Goal: Find specific page/section: Find specific page/section

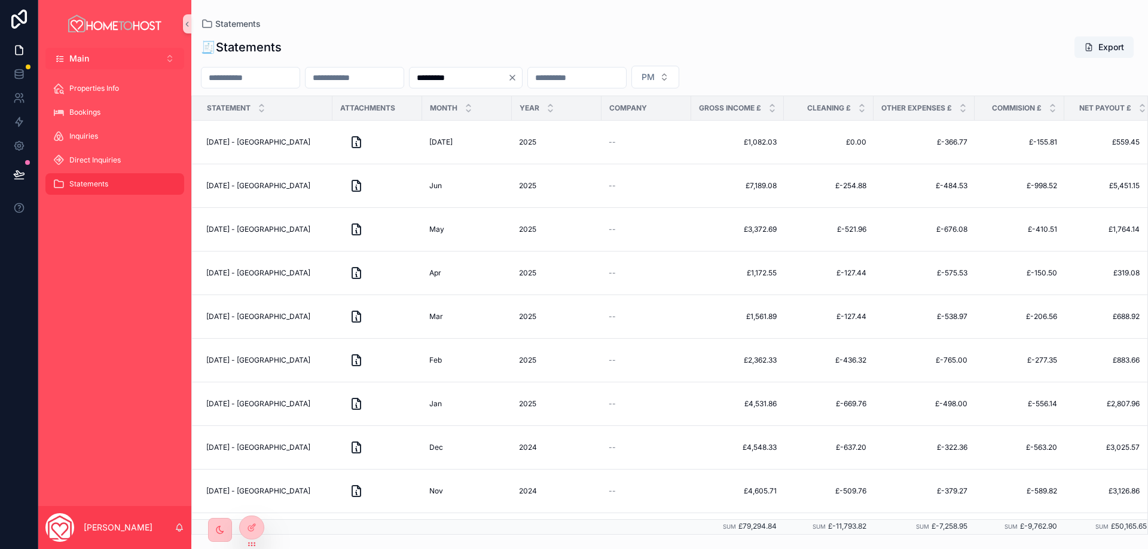
scroll to position [0, 17]
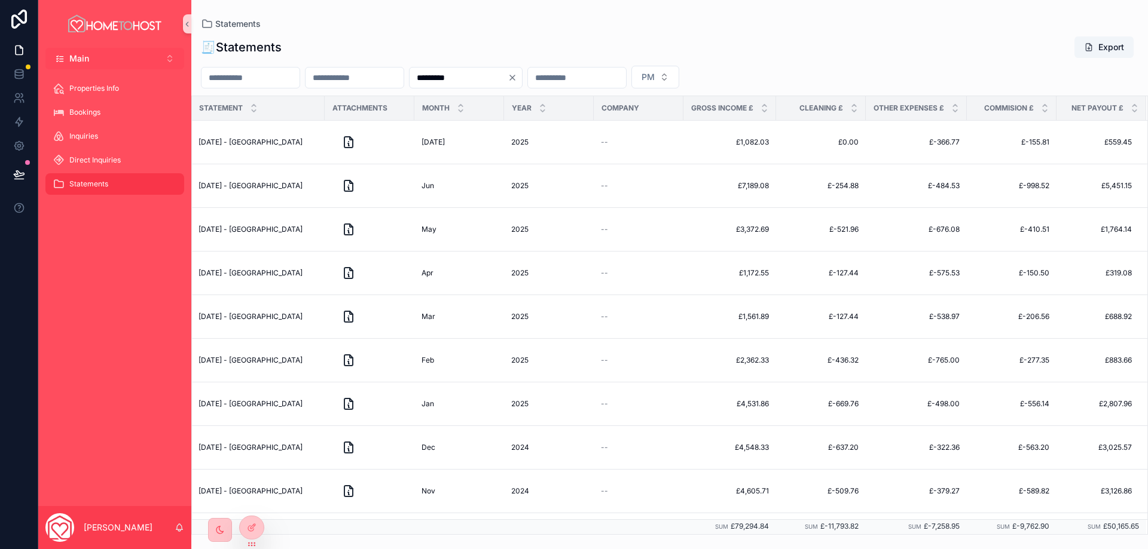
click at [126, 57] on button "Main Alt 1" at bounding box center [114, 59] width 139 height 22
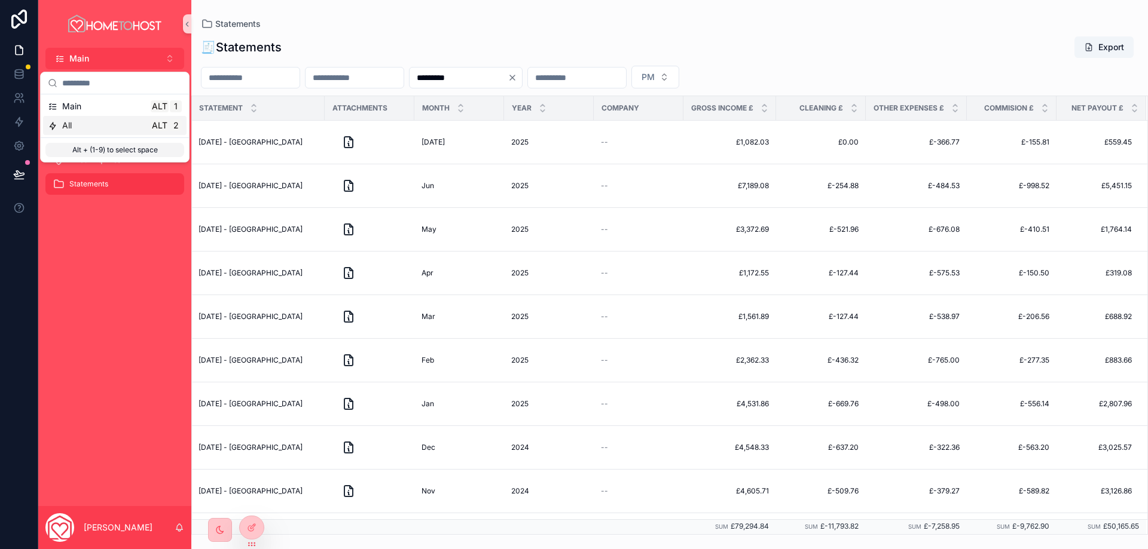
click at [100, 129] on div "All Alt 2" at bounding box center [115, 126] width 134 height 12
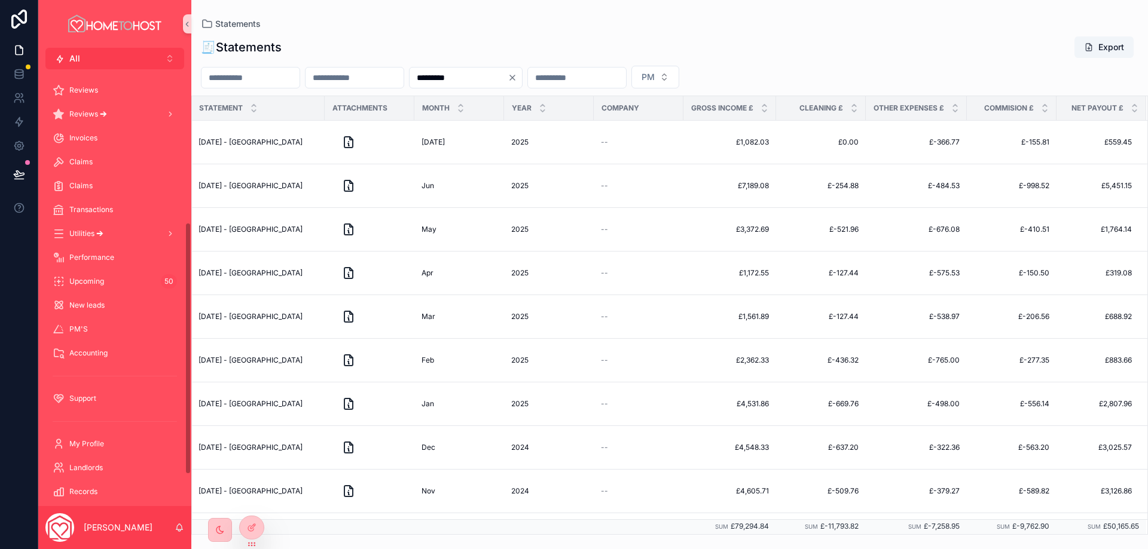
scroll to position [319, 0]
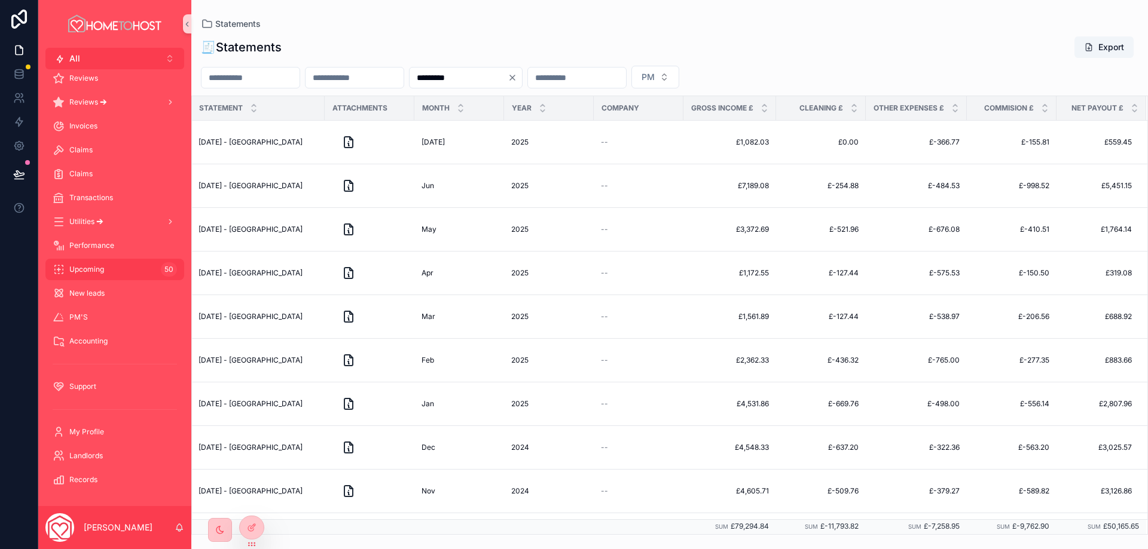
click at [123, 270] on div "Upcoming 50" at bounding box center [115, 269] width 124 height 19
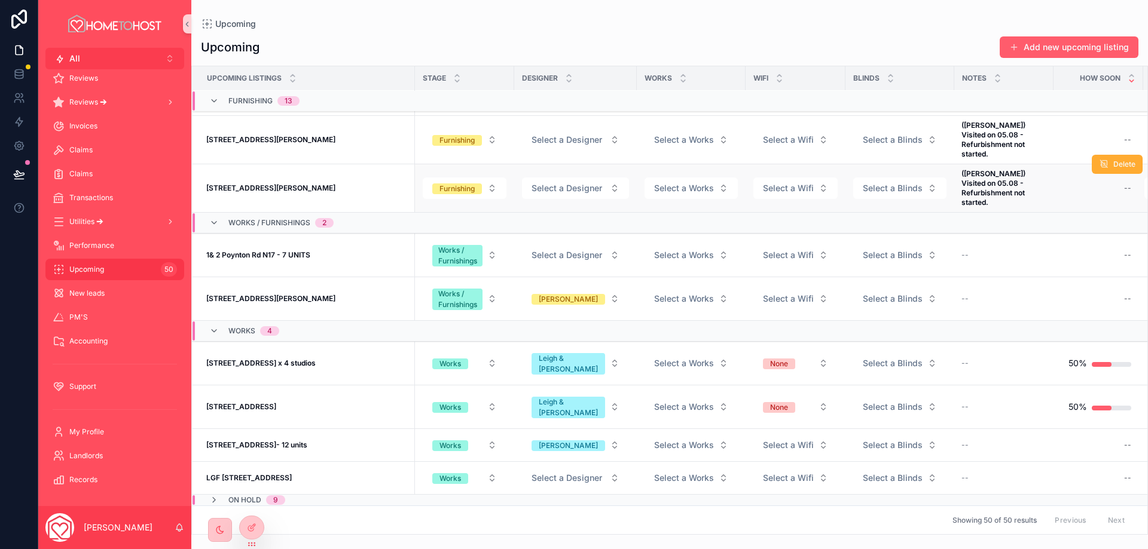
scroll to position [1739, 0]
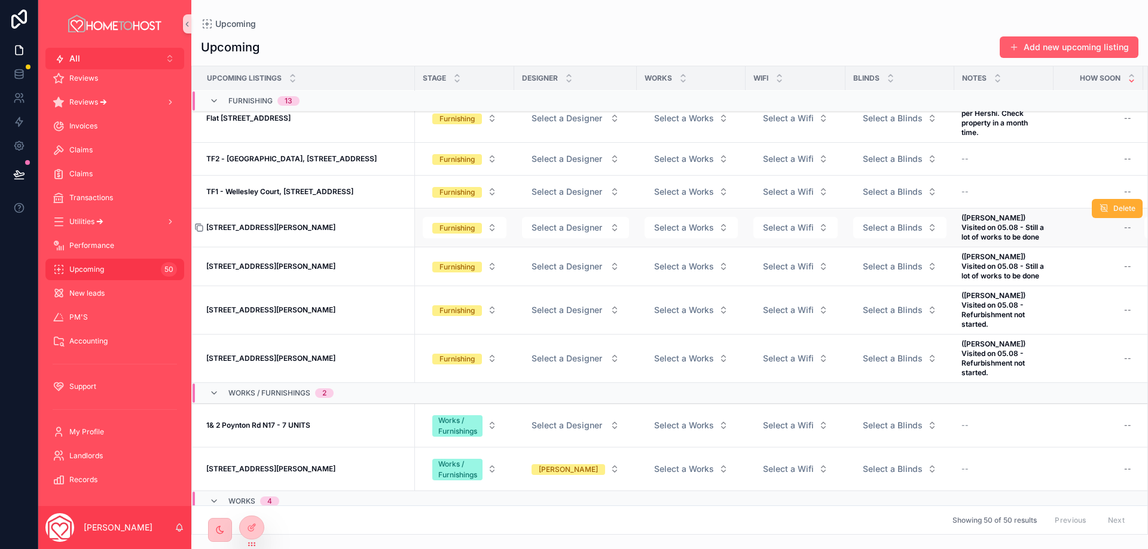
click at [198, 227] on icon "scrollable content" at bounding box center [199, 228] width 10 height 10
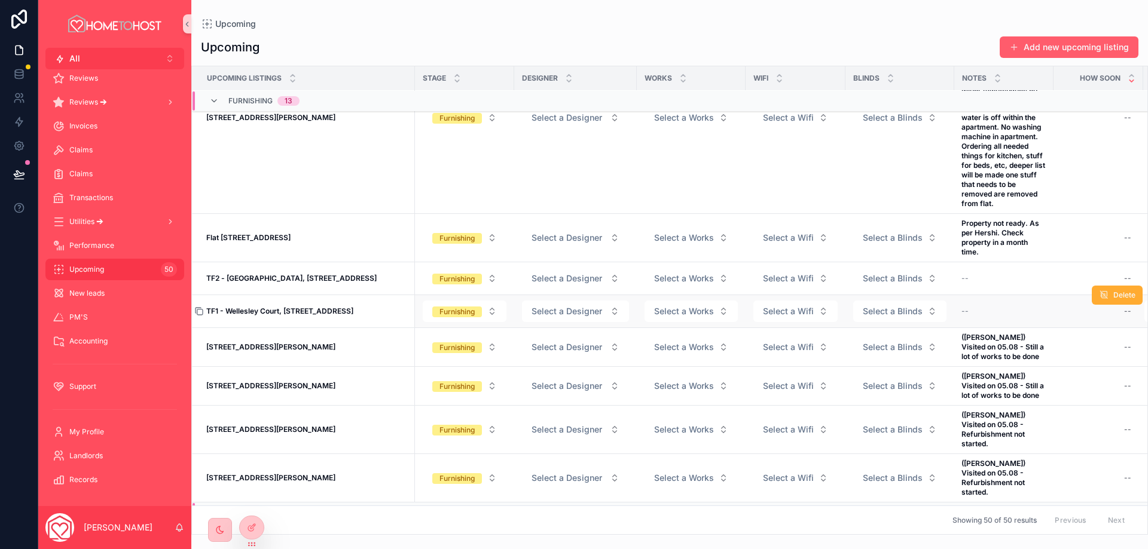
click at [197, 310] on icon "scrollable content" at bounding box center [199, 312] width 5 height 5
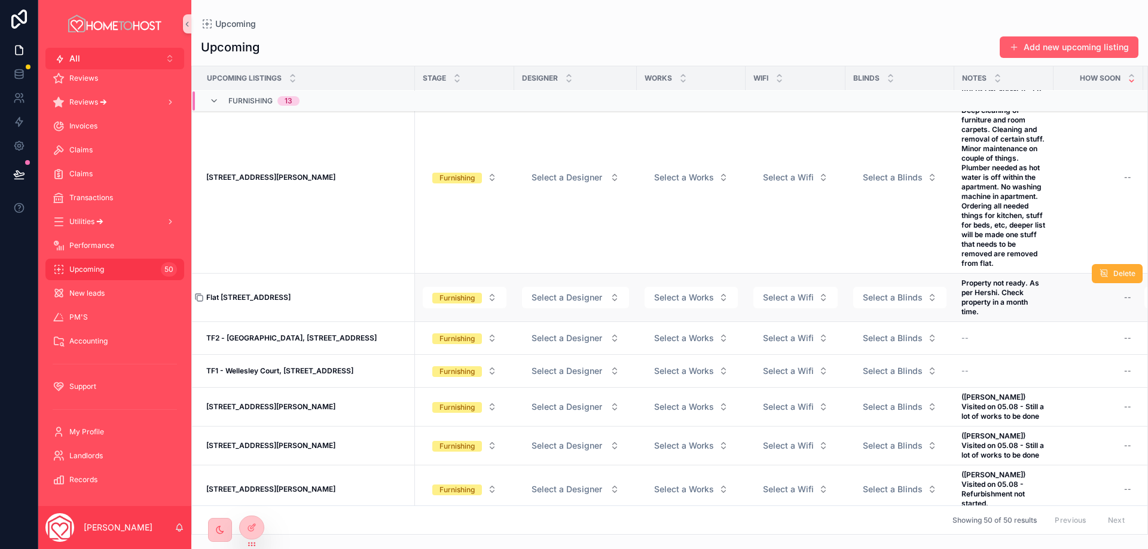
click at [202, 298] on icon "scrollable content" at bounding box center [199, 298] width 10 height 10
click at [200, 178] on icon "scrollable content" at bounding box center [199, 178] width 10 height 10
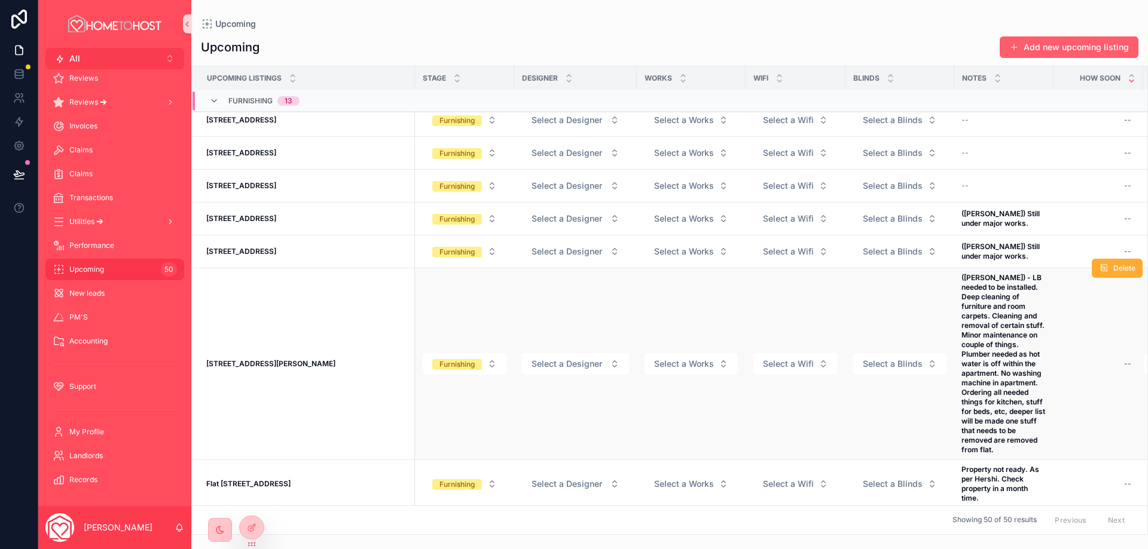
scroll to position [1381, 0]
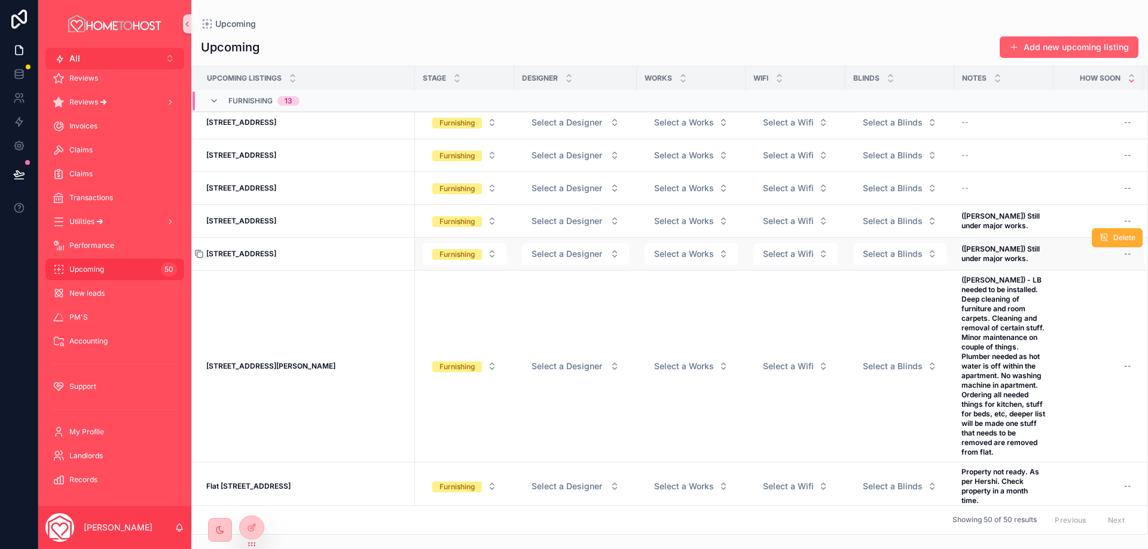
click at [201, 249] on icon "scrollable content" at bounding box center [199, 254] width 10 height 10
click at [197, 184] on icon "scrollable content" at bounding box center [199, 189] width 10 height 10
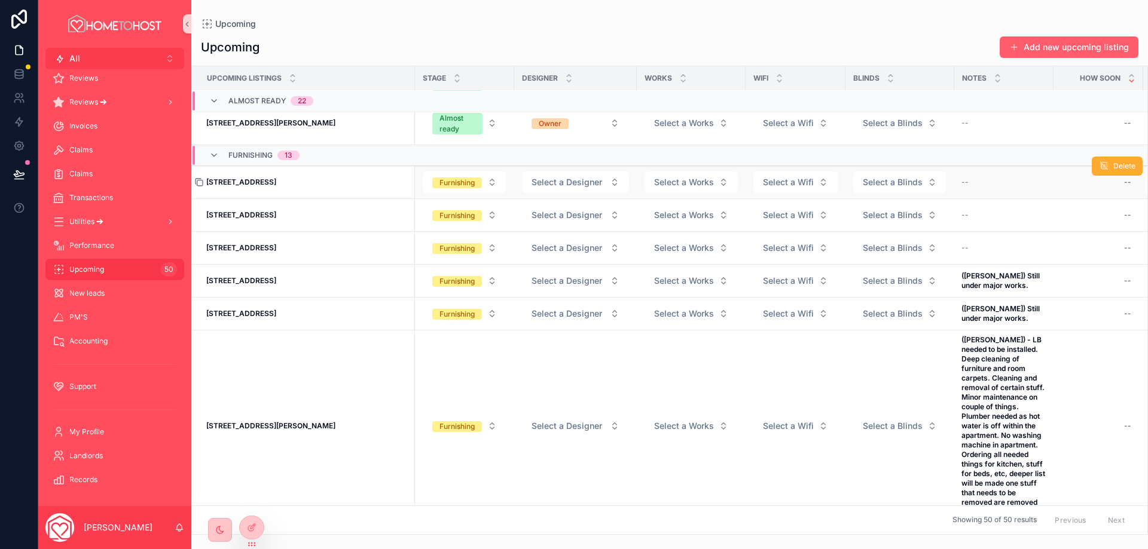
click at [201, 178] on icon "scrollable content" at bounding box center [199, 183] width 10 height 10
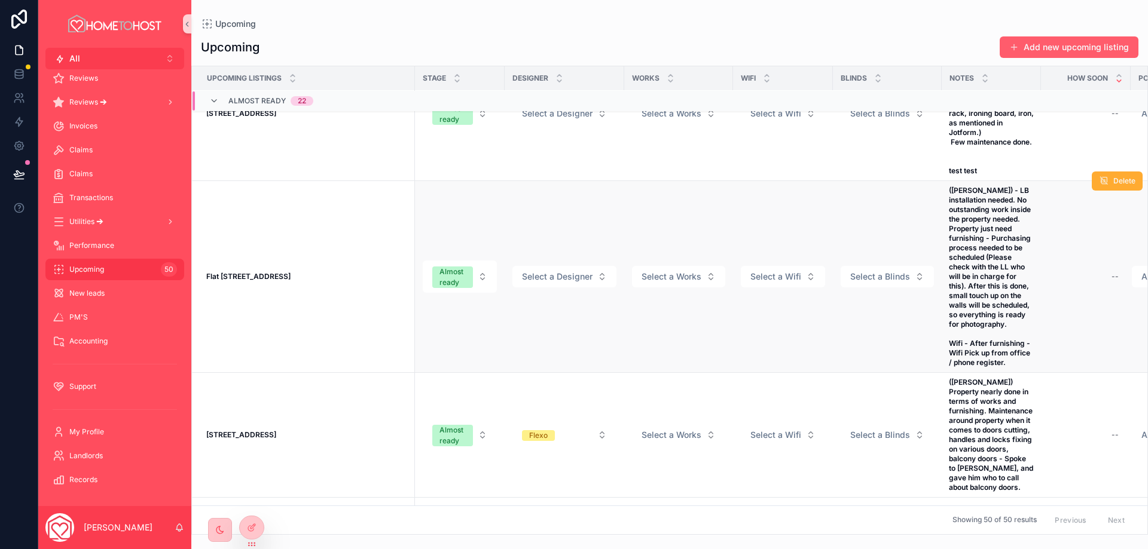
scroll to position [0, 0]
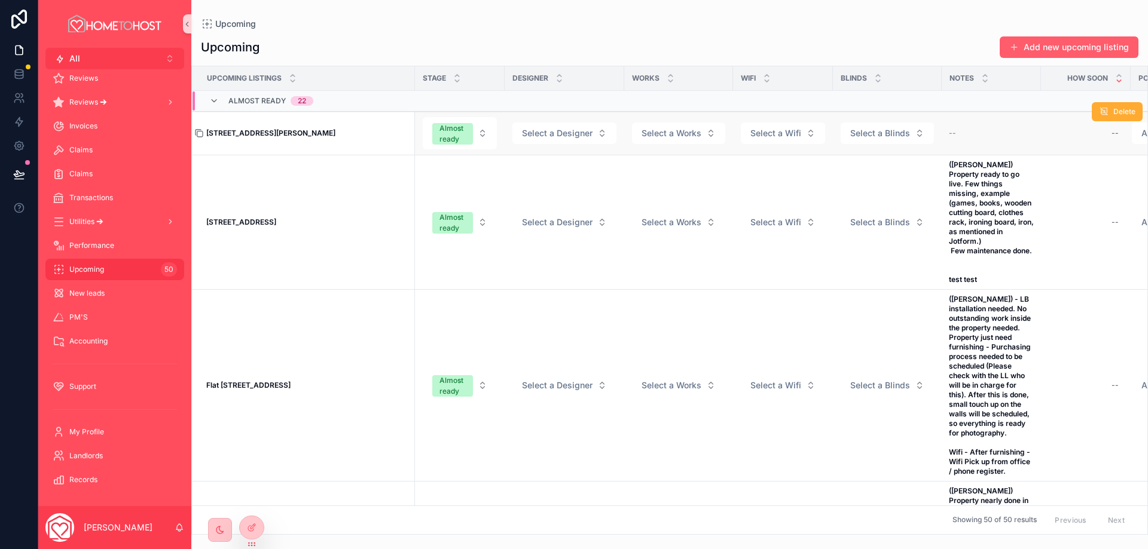
click at [201, 132] on icon "scrollable content" at bounding box center [199, 134] width 10 height 10
